Goal: Check status: Check status

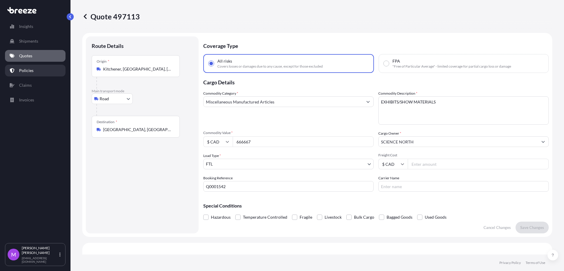
select select "Road"
select select "2"
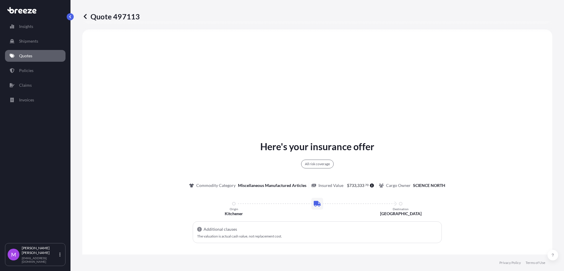
click at [29, 59] on link "Quotes" at bounding box center [35, 56] width 61 height 12
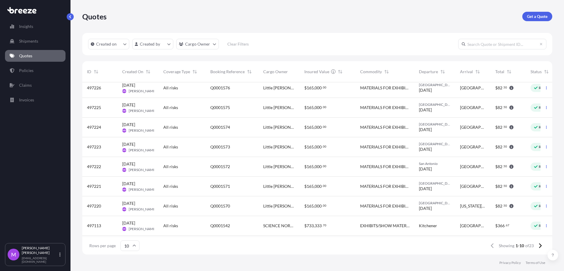
scroll to position [37, 0]
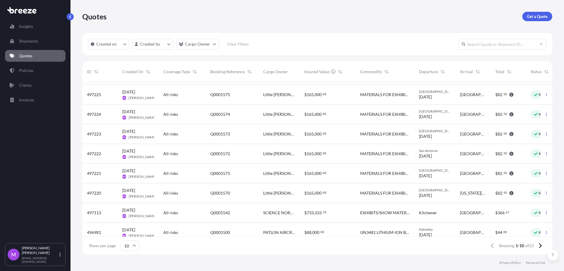
click at [479, 48] on input "text" at bounding box center [502, 44] width 88 height 11
paste input "Q0001576"
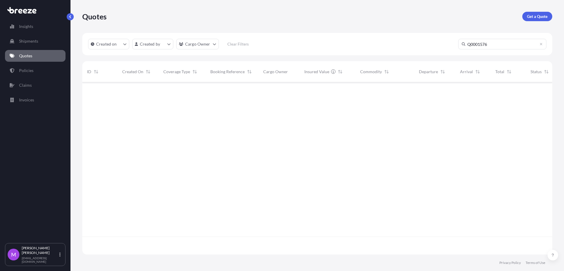
scroll to position [0, 0]
type input "Q0001576"
click at [252, 98] on div "Q0001576" at bounding box center [232, 92] width 53 height 20
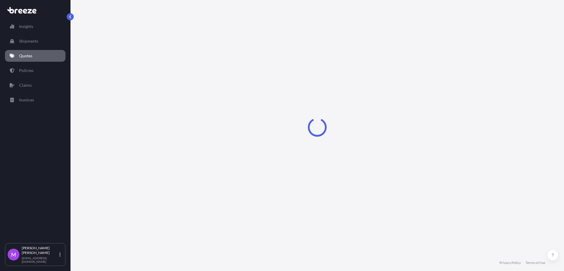
select select "Road"
select select "2"
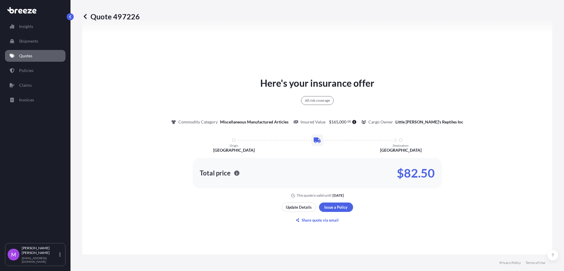
scroll to position [323, 0]
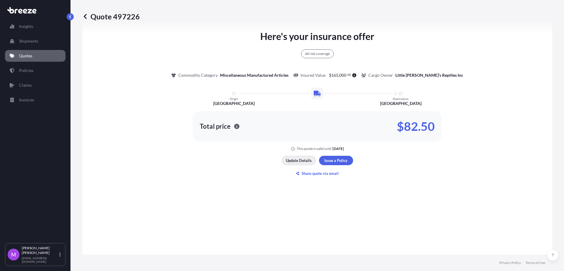
click at [291, 163] on p "Update Details" at bounding box center [299, 160] width 26 height 6
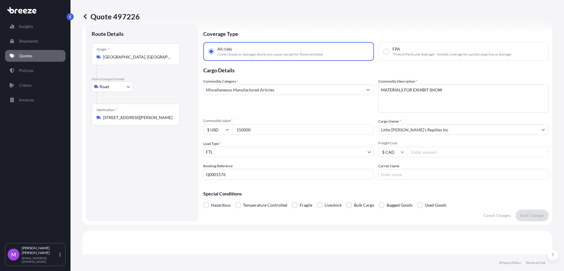
scroll to position [9, 0]
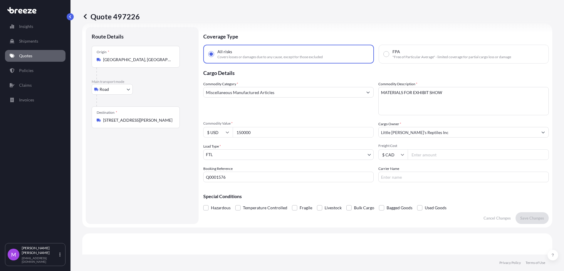
click at [254, 127] on input "150000" at bounding box center [303, 132] width 141 height 11
click at [204, 125] on div "Commodity Value * $ USD 150000" at bounding box center [288, 129] width 170 height 16
type input "75000"
click at [526, 220] on p "Save Changes" at bounding box center [532, 218] width 24 height 6
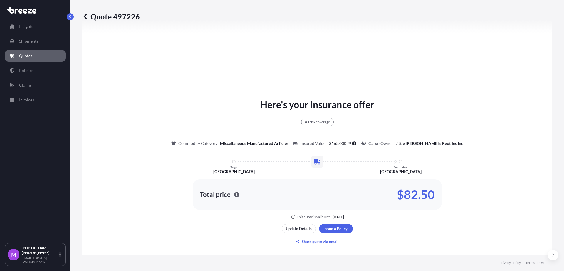
select select "Road"
select select "2"
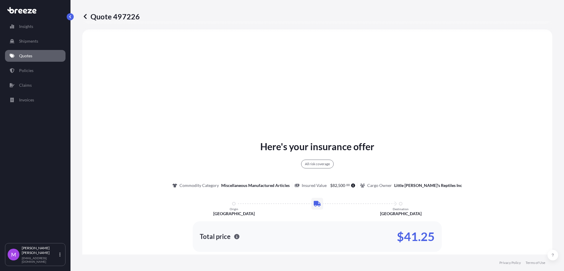
scroll to position [323, 0]
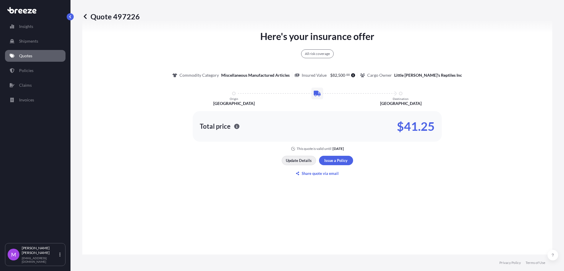
click at [289, 159] on p "Update Details" at bounding box center [299, 160] width 26 height 6
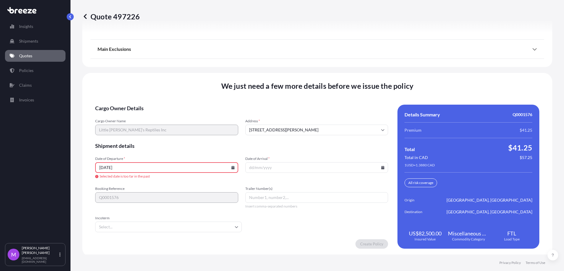
scroll to position [762, 0]
